Goal: Task Accomplishment & Management: Manage account settings

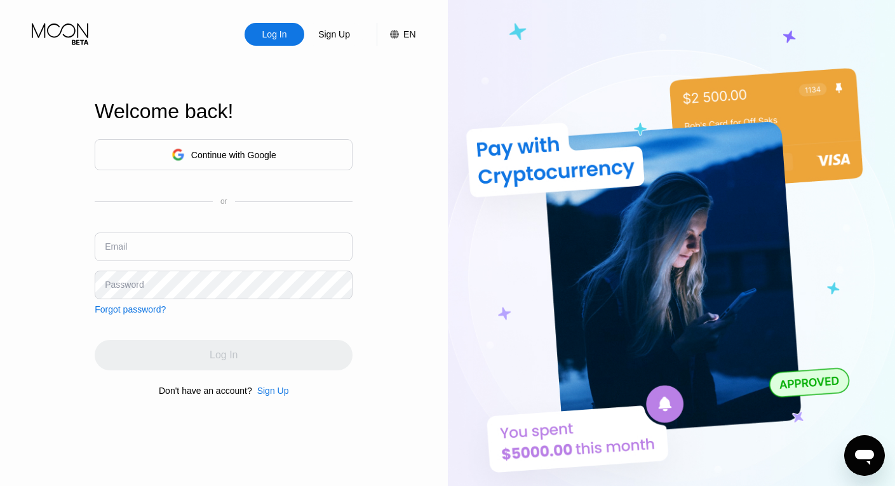
type input "[EMAIL_ADDRESS][DOMAIN_NAME]"
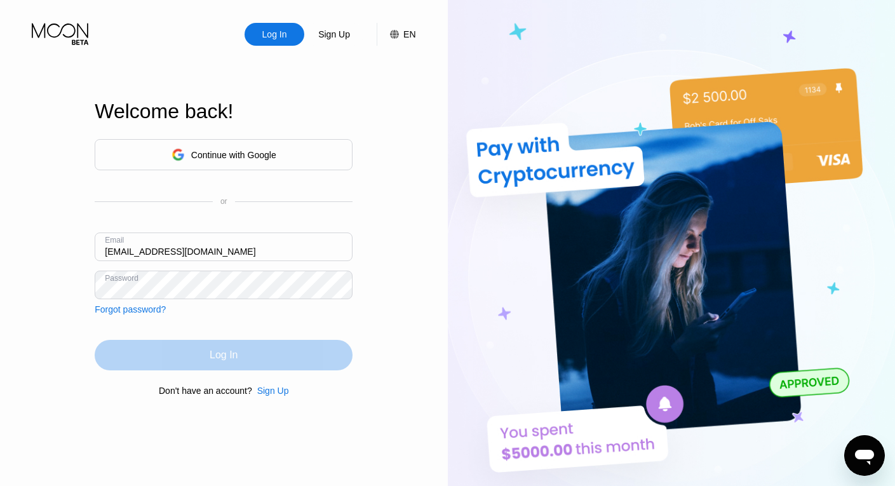
click at [142, 350] on div "Log In" at bounding box center [224, 355] width 258 height 30
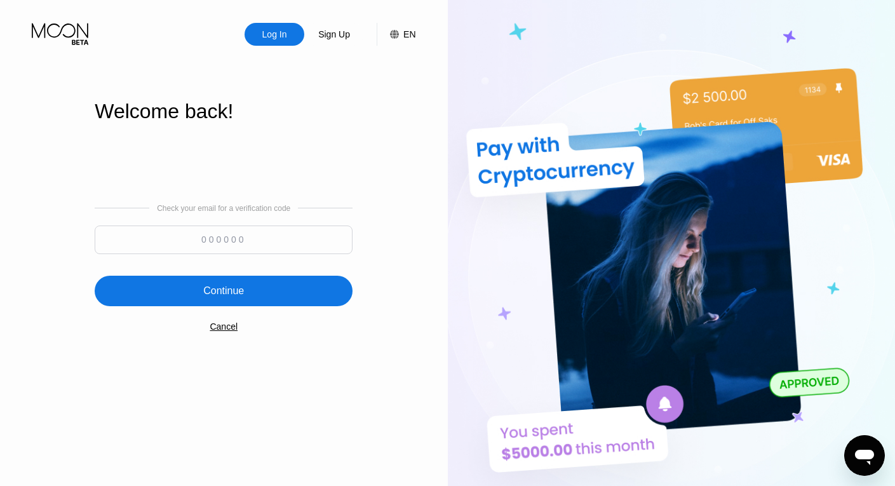
click at [229, 240] on input at bounding box center [224, 239] width 258 height 29
paste input "556288"
type input "556288"
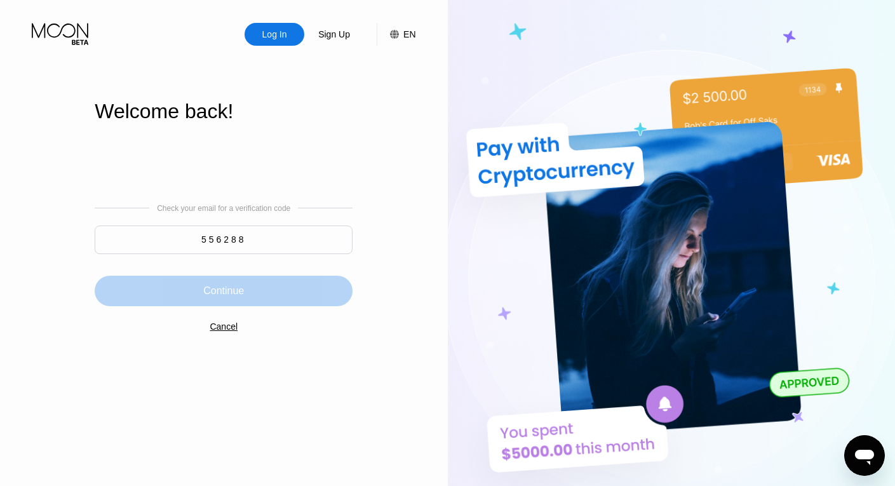
click at [227, 292] on div "Continue" at bounding box center [223, 291] width 41 height 13
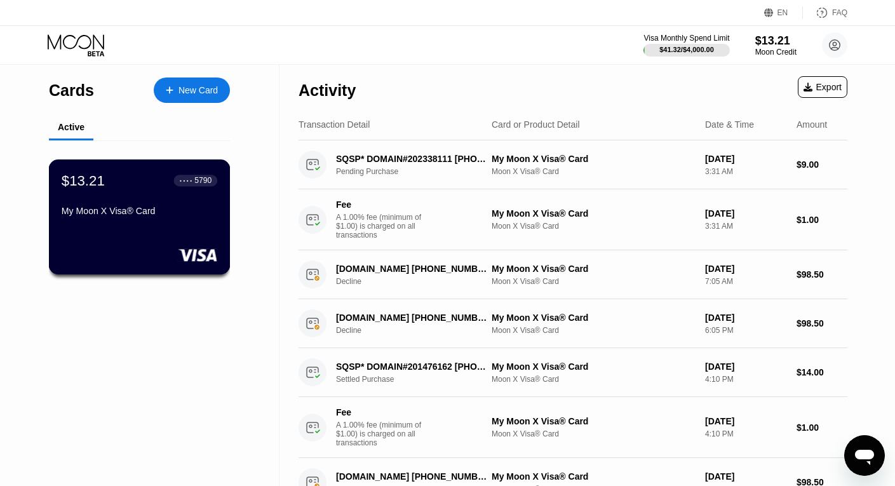
click at [158, 198] on div "$13.21 ● ● ● ● 5790 My Moon X Visa® Card" at bounding box center [140, 196] width 156 height 49
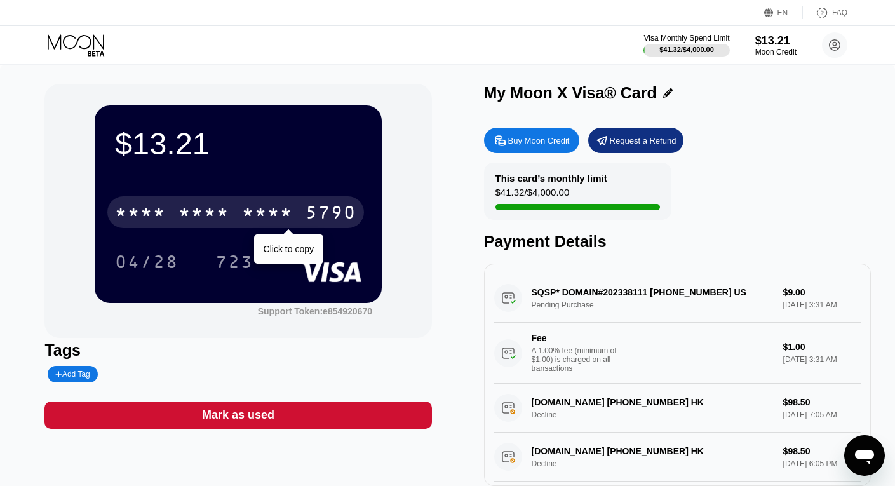
click at [274, 213] on div "* * * *" at bounding box center [267, 214] width 51 height 20
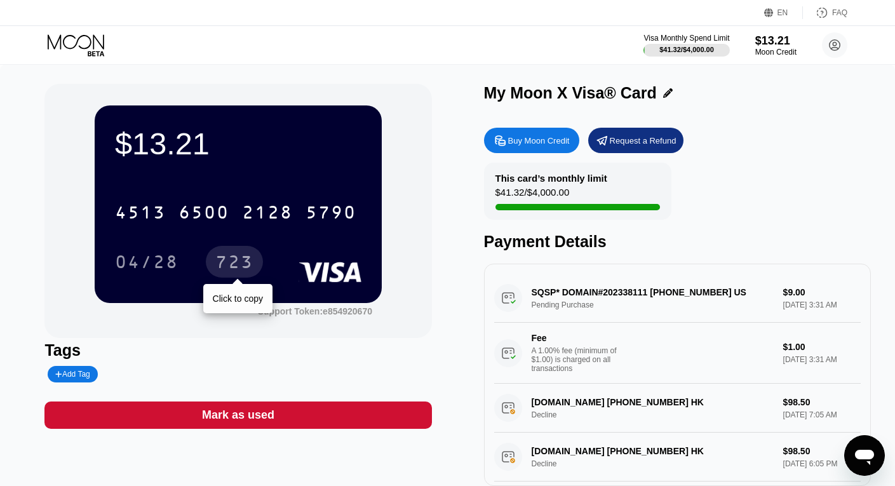
click at [241, 269] on div "723" at bounding box center [234, 263] width 38 height 20
